Goal: Obtain resource: Download file/media

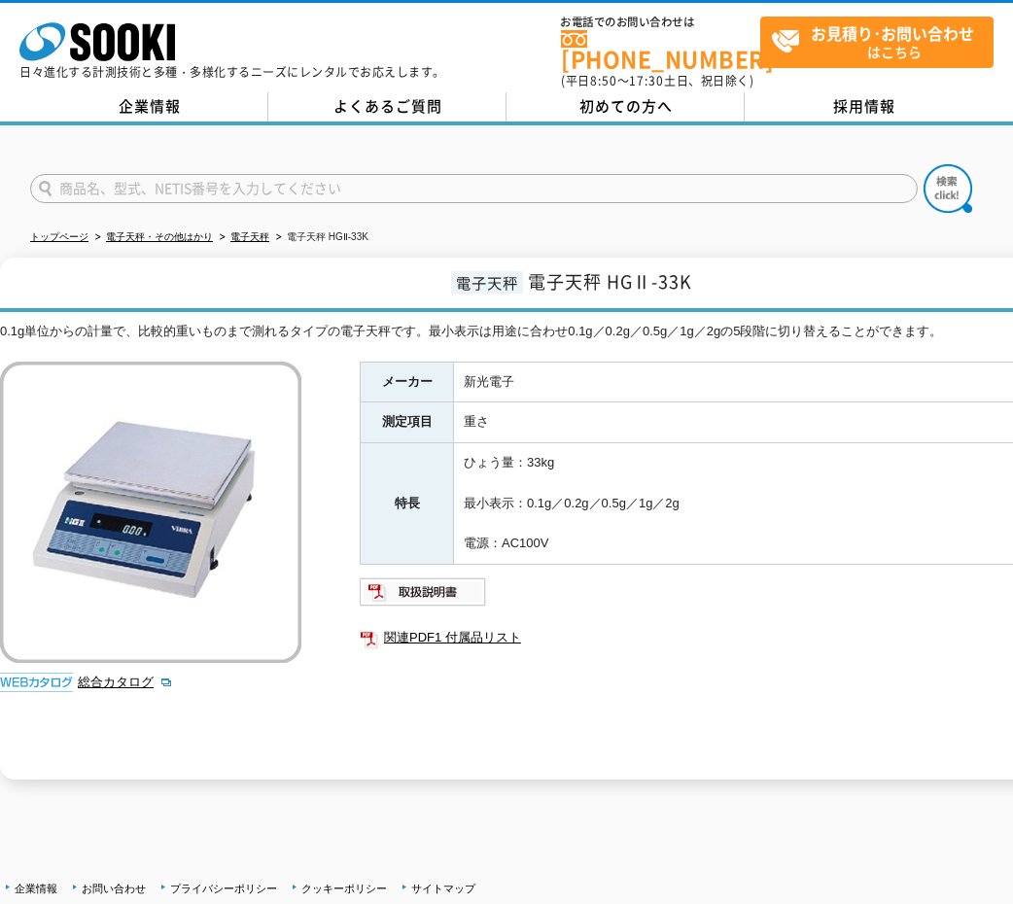
scroll to position [97, 0]
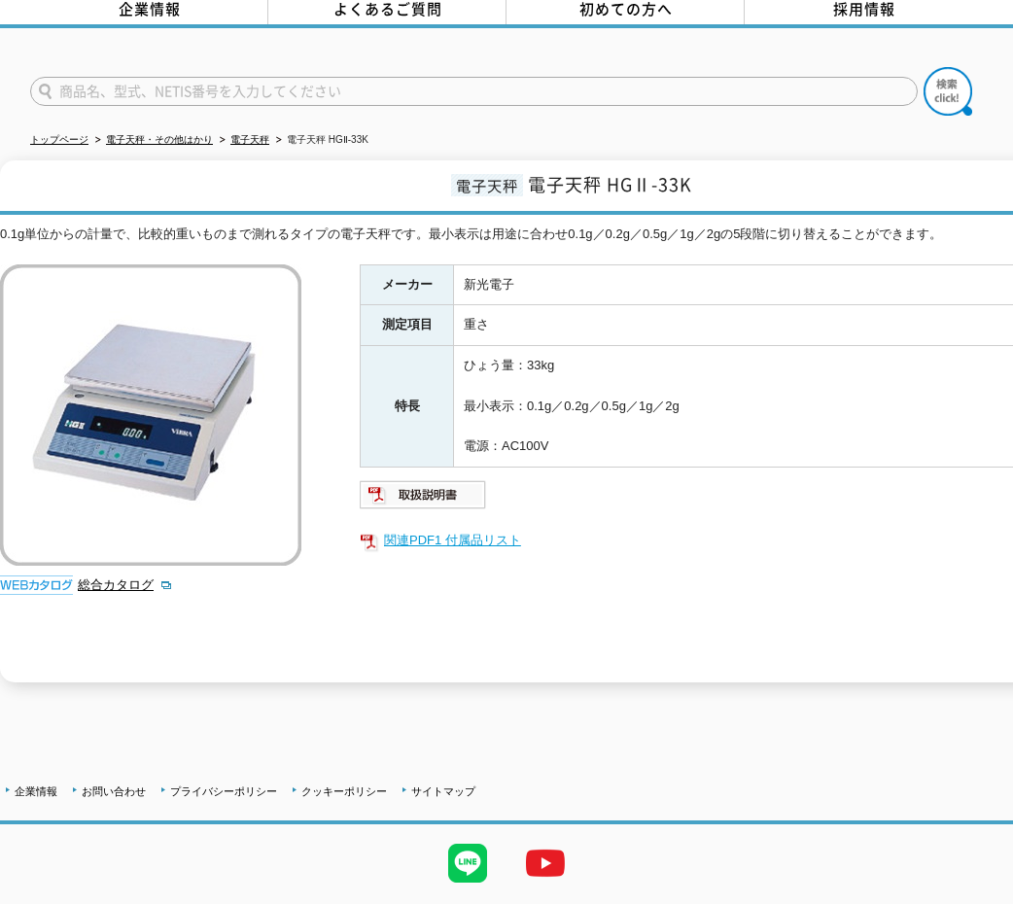
click at [409, 528] on link "関連PDF1 付属品リスト" at bounding box center [749, 540] width 778 height 25
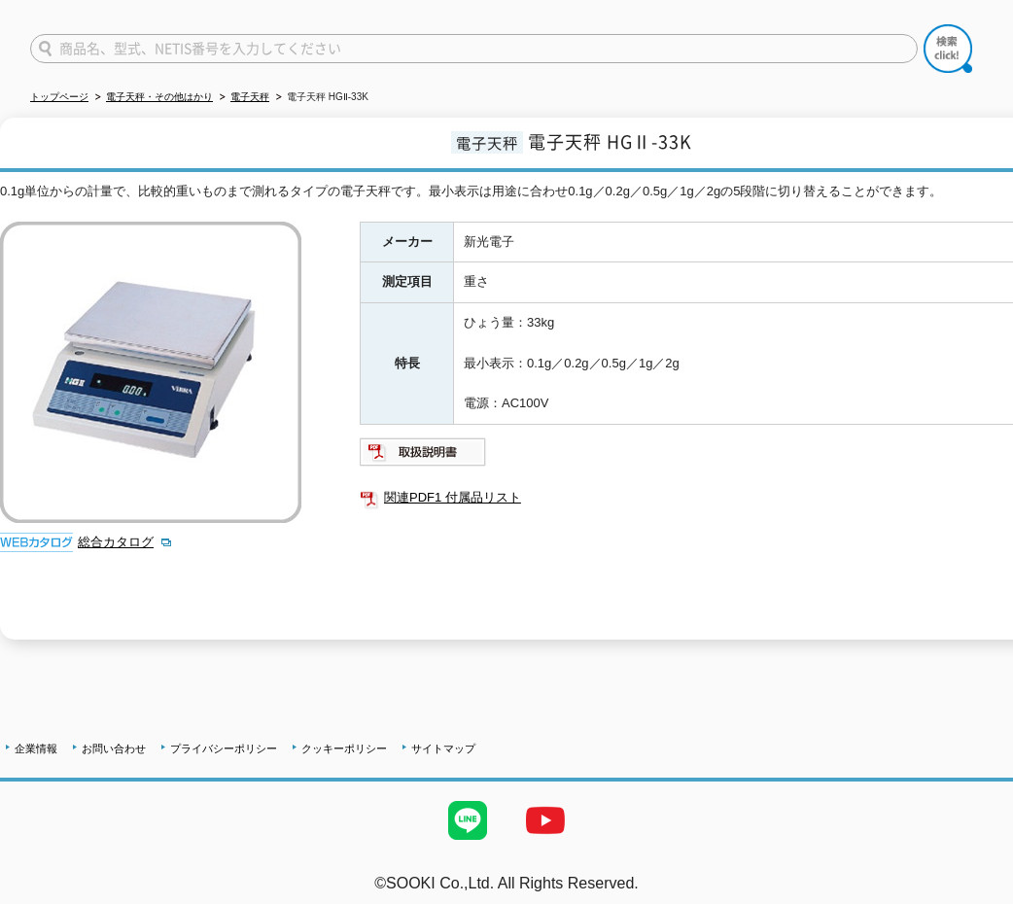
scroll to position [0, 0]
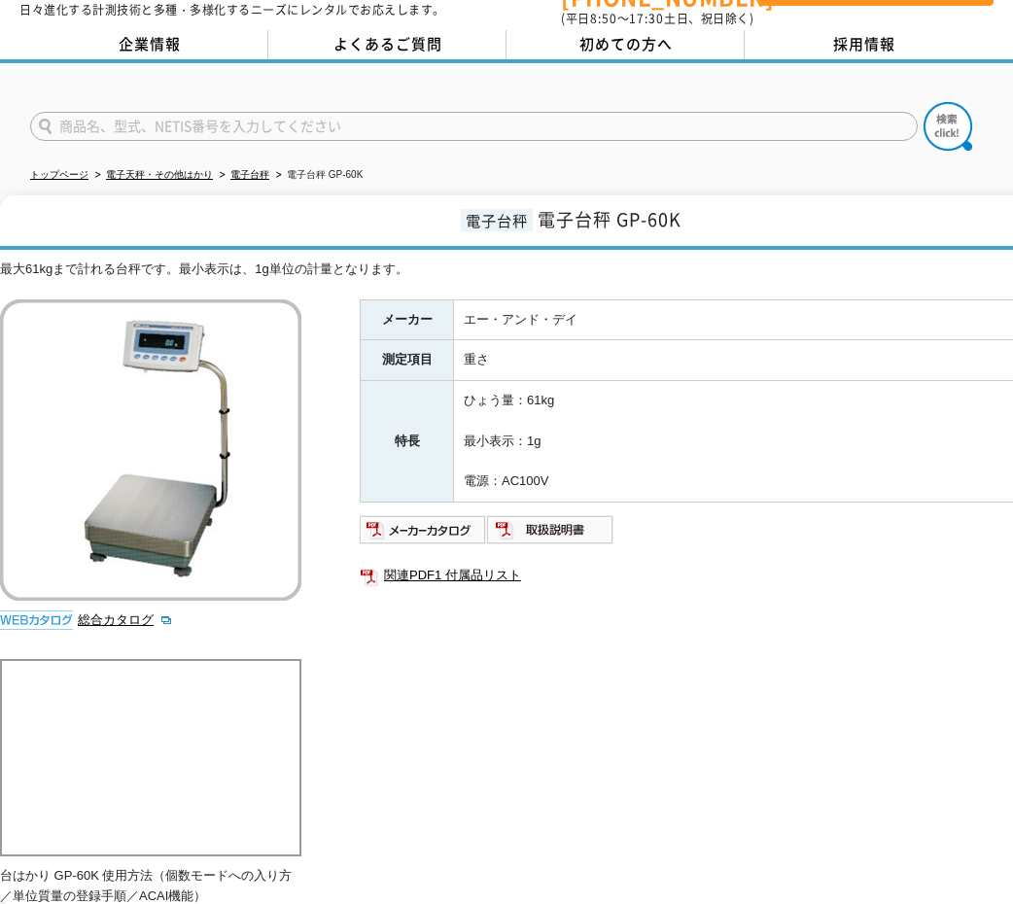
scroll to position [97, 0]
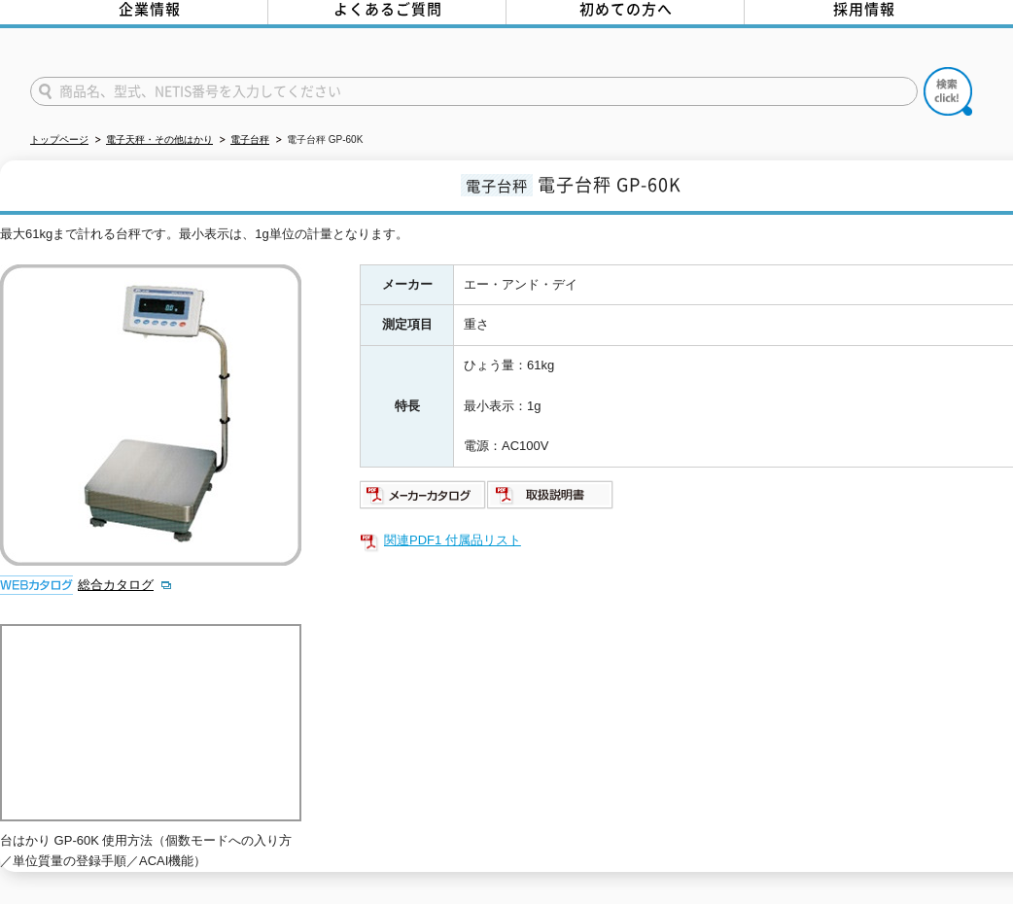
click at [451, 537] on link "関連PDF1 付属品リスト" at bounding box center [749, 540] width 778 height 25
